Goal: Task Accomplishment & Management: Manage account settings

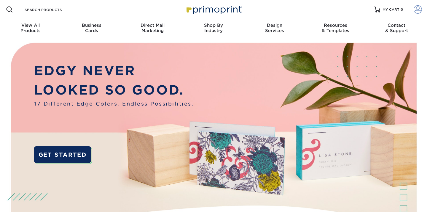
click at [417, 8] on span at bounding box center [418, 9] width 8 height 8
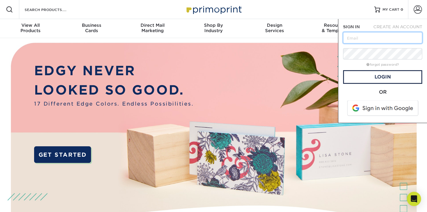
click at [382, 35] on input "text" at bounding box center [382, 37] width 79 height 11
type input "[EMAIL_ADDRESS][DOMAIN_NAME]"
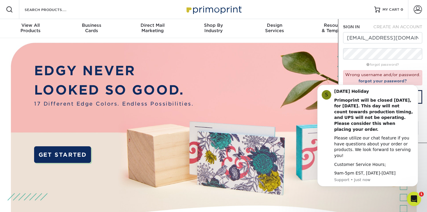
click at [330, 7] on div "Resources Menu Search Products Account SIGN IN CREATE AN ACCOUNT sammylax5@gmai…" at bounding box center [213, 9] width 427 height 19
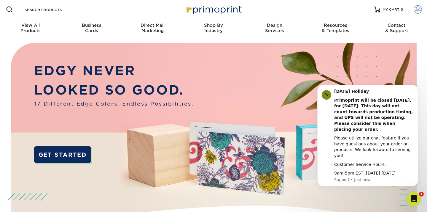
click at [421, 5] on span at bounding box center [418, 9] width 8 height 8
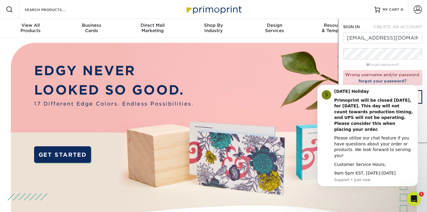
click at [383, 24] on div "CREATE AN ACCOUNT" at bounding box center [397, 27] width 59 height 6
click at [382, 26] on span "CREATE AN ACCOUNT" at bounding box center [398, 26] width 49 height 5
type input "[EMAIL_ADDRESS][DOMAIN_NAME]"
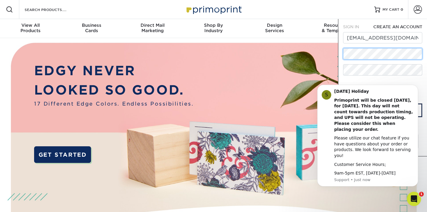
scroll to position [1, 0]
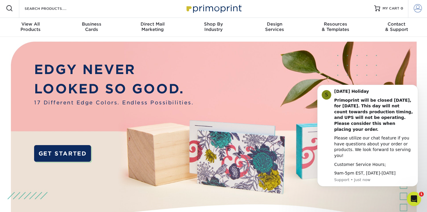
click at [415, 10] on span at bounding box center [418, 8] width 8 height 8
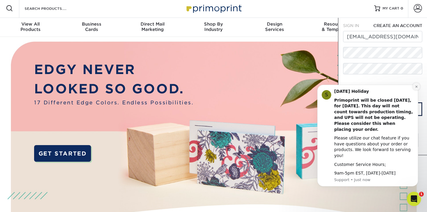
click at [415, 88] on icon "Dismiss notification" at bounding box center [416, 86] width 3 height 3
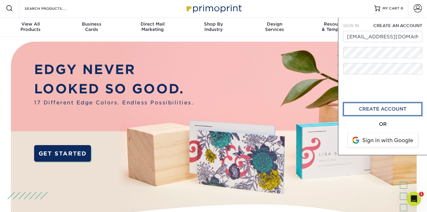
click at [367, 107] on link "create account" at bounding box center [382, 109] width 79 height 14
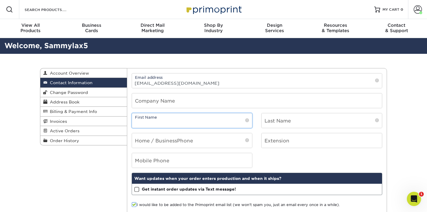
click at [185, 120] on input "text" at bounding box center [192, 120] width 120 height 15
type input "Sammy"
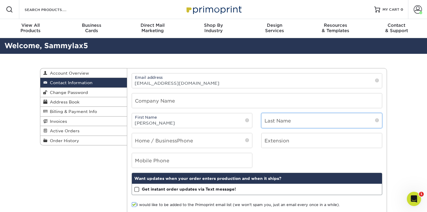
type input "T"
type input "8052582879"
click at [287, 125] on input "T" at bounding box center [322, 120] width 120 height 15
type input "Tully"
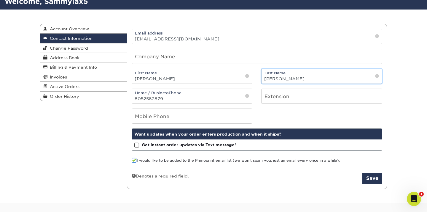
scroll to position [59, 0]
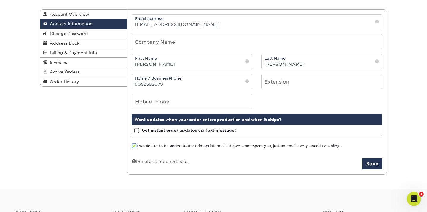
click at [138, 131] on span at bounding box center [136, 131] width 5 height 6
click at [0, 0] on input "Get instant order updates via Text message!" at bounding box center [0, 0] width 0 height 0
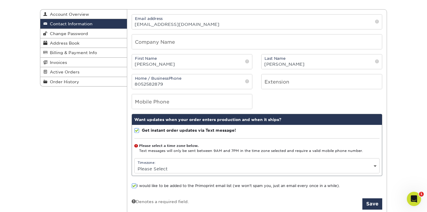
click at [169, 163] on div "Timezone: Please Select (GMT -12:00) Eniwetok, Kwajalein (GMT -11:00) Midway Is…" at bounding box center [257, 165] width 246 height 15
click at [170, 166] on select "Please Select (GMT -12:00) Eniwetok, Kwajalein (GMT -11:00) Midway Island, Samo…" at bounding box center [257, 168] width 245 height 9
select select "-8.0"
click at [135, 164] on select "Please Select (GMT -12:00) Eniwetok, Kwajalein (GMT -11:00) Midway Island, Samo…" at bounding box center [257, 168] width 245 height 9
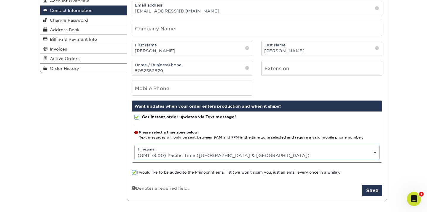
scroll to position [76, 0]
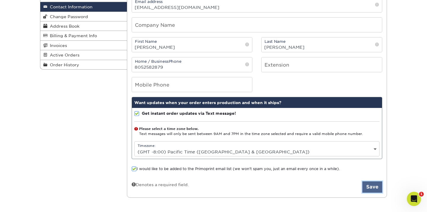
click at [367, 186] on button "Save" at bounding box center [373, 186] width 20 height 11
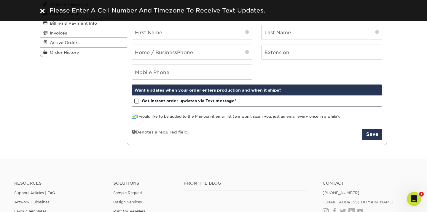
scroll to position [105, 0]
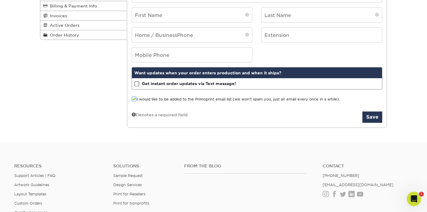
click at [140, 83] on label "Get instant order updates via Text message!" at bounding box center [185, 83] width 102 height 6
click at [0, 0] on input "Get instant order updates via Text message!" at bounding box center [0, 0] width 0 height 0
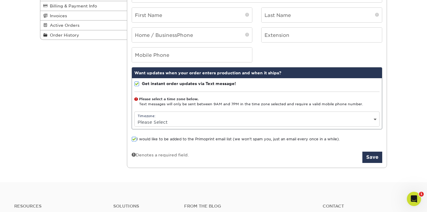
click at [172, 120] on select "Please Select (GMT -12:00) Eniwetok, Kwajalein (GMT -11:00) Midway Island, Samo…" at bounding box center [257, 122] width 245 height 9
select select "-8.0"
click at [135, 118] on select "Please Select (GMT -12:00) Eniwetok, Kwajalein (GMT -11:00) Midway Island, Samo…" at bounding box center [257, 122] width 245 height 9
click at [365, 155] on button "Save" at bounding box center [373, 156] width 20 height 11
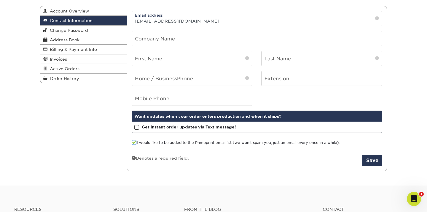
scroll to position [3, 0]
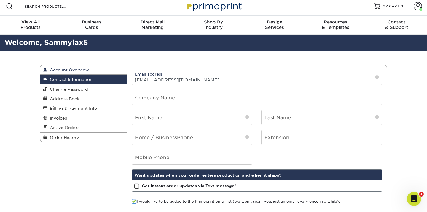
click at [97, 69] on link "Account Overview" at bounding box center [83, 69] width 87 height 9
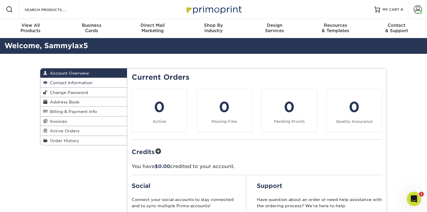
click at [93, 82] on link "Contact Information" at bounding box center [83, 82] width 87 height 9
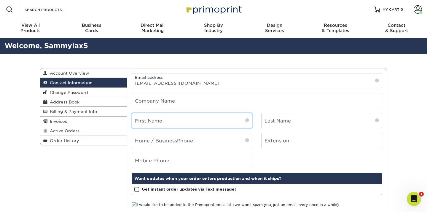
click at [163, 126] on input "text" at bounding box center [192, 120] width 120 height 15
type input "[PERSON_NAME]"
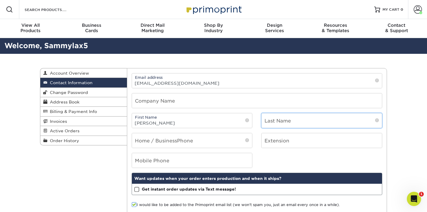
type input "T"
type input "8052582879"
click at [295, 124] on input "T" at bounding box center [322, 120] width 120 height 15
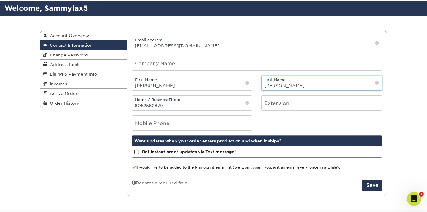
scroll to position [51, 0]
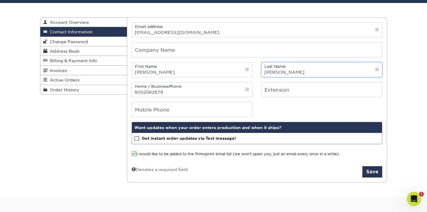
type input "Tully"
click at [136, 139] on span at bounding box center [136, 139] width 5 height 6
click at [0, 0] on input "Get instant order updates via Text message!" at bounding box center [0, 0] width 0 height 0
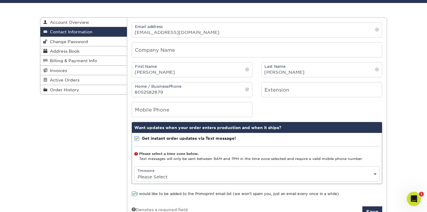
click at [189, 175] on select "Please Select (GMT -12:00) Eniwetok, Kwajalein (GMT -11:00) Midway Island, Samo…" at bounding box center [257, 176] width 245 height 9
select select "-8.0"
click at [135, 172] on select "Please Select (GMT -12:00) Eniwetok, Kwajalein (GMT -11:00) Midway Island, Samo…" at bounding box center [257, 176] width 245 height 9
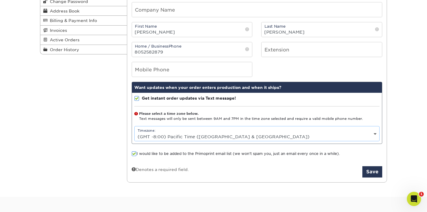
scroll to position [92, 0]
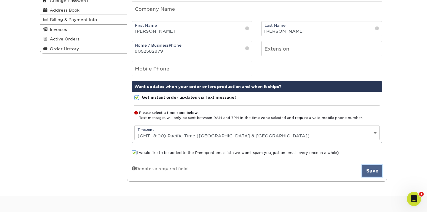
click at [368, 171] on button "Save" at bounding box center [373, 170] width 20 height 11
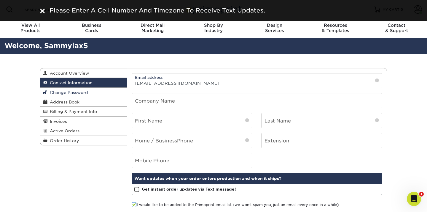
click at [92, 94] on link "Change Password" at bounding box center [83, 92] width 87 height 9
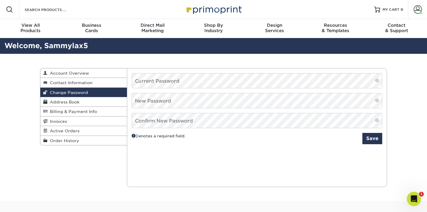
click at [12, 68] on div "Change Password Account Overview Contact Information Change Password Address Bo…" at bounding box center [213, 127] width 427 height 147
click at [70, 103] on span "Address Book" at bounding box center [63, 101] width 32 height 5
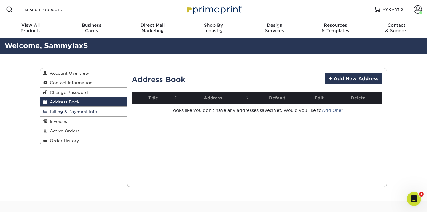
click at [80, 112] on span "Billing & Payment Info" at bounding box center [72, 111] width 50 height 5
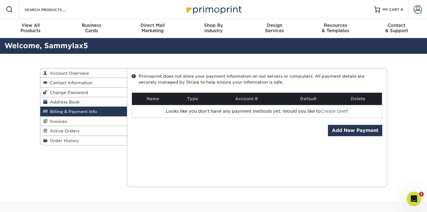
click at [80, 104] on link "Address Book" at bounding box center [83, 101] width 87 height 9
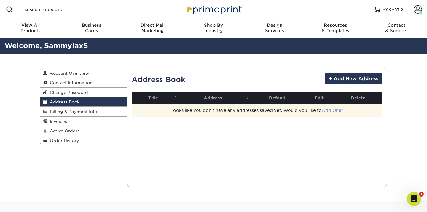
click at [328, 111] on link "Add One" at bounding box center [331, 110] width 19 height 5
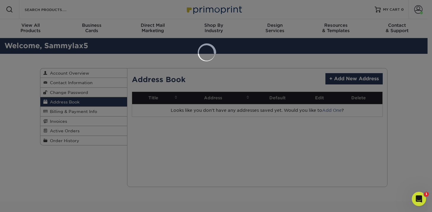
click at [316, 58] on div at bounding box center [216, 106] width 432 height 212
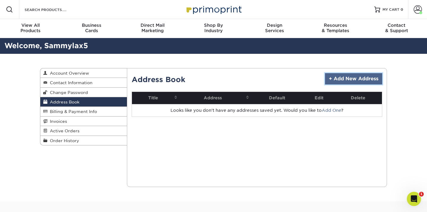
click at [330, 77] on link "+ Add New Address" at bounding box center [353, 78] width 57 height 11
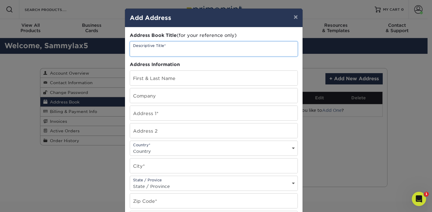
click at [181, 50] on input "text" at bounding box center [213, 49] width 167 height 15
type input "Main Address"
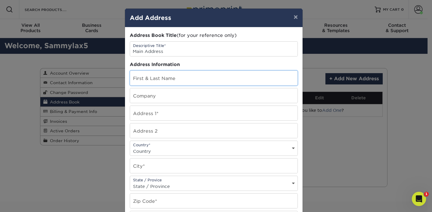
click at [189, 81] on input "text" at bounding box center [213, 78] width 167 height 15
type input "Sammy T"
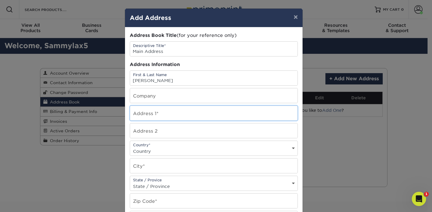
type input "208 Salida Del Sol"
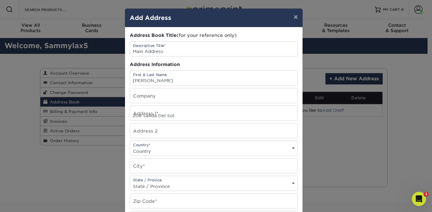
select select "US"
type input "Santa Barbara"
select select "CA"
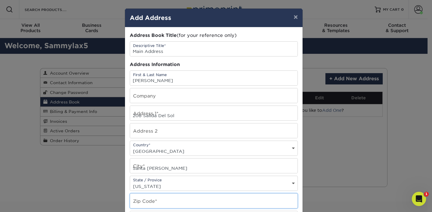
type input "93109"
type input "8052582879"
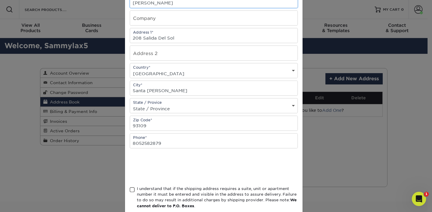
scroll to position [98, 0]
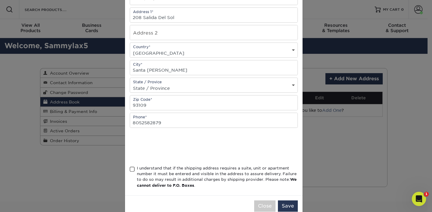
type input "Sammy Tully"
click at [138, 171] on div "I understand that if the shipping address requires a suite, unit or apartment n…" at bounding box center [217, 176] width 161 height 23
click at [0, 0] on input "I understand that if the shipping address requires a suite, unit or apartment n…" at bounding box center [0, 0] width 0 height 0
click at [284, 209] on button "Save" at bounding box center [288, 205] width 20 height 11
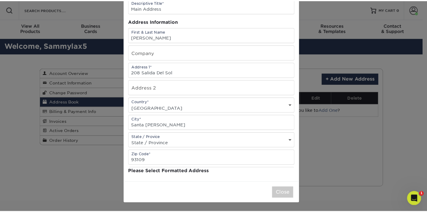
scroll to position [0, 0]
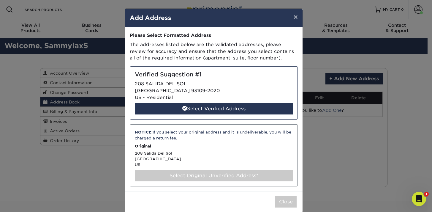
click at [242, 107] on div "Select Verified Address" at bounding box center [214, 108] width 158 height 11
